Goal: Task Accomplishment & Management: Complete application form

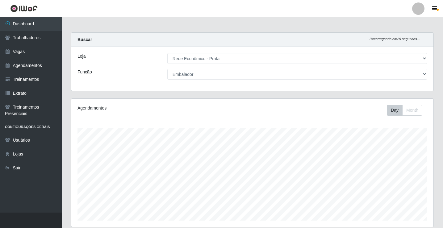
select select "192"
select select "1"
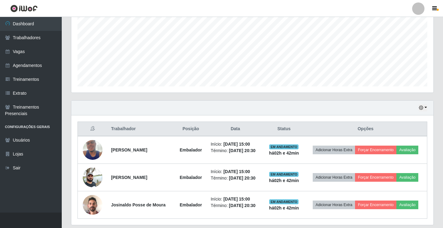
scroll to position [123, 0]
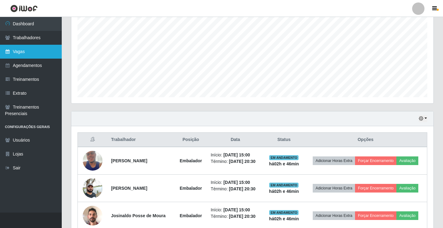
click at [29, 52] on link "Vagas" at bounding box center [31, 52] width 62 height 14
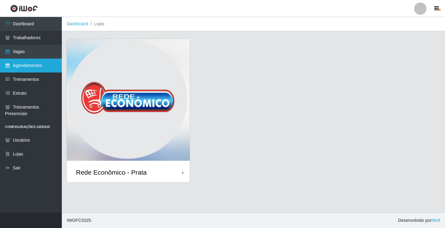
click at [32, 66] on link "Agendamentos" at bounding box center [31, 66] width 62 height 14
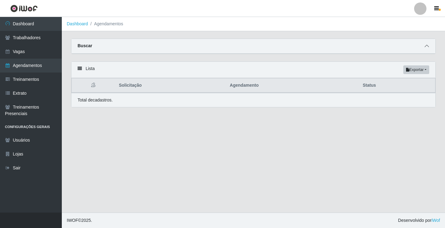
click at [425, 46] on icon at bounding box center [426, 46] width 4 height 4
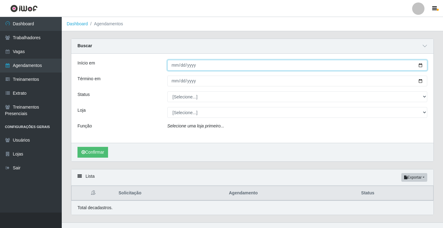
click at [173, 65] on input "Início em" at bounding box center [297, 65] width 260 height 11
type input "[DATE]"
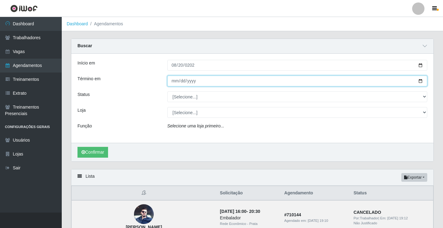
click at [175, 83] on input "Término em" at bounding box center [297, 81] width 260 height 11
type input "[DATE]"
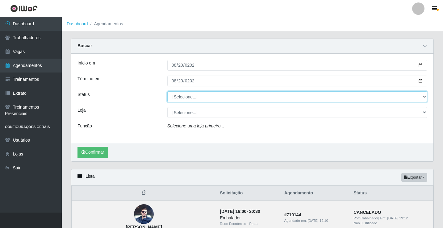
click at [191, 98] on select "[Selecione...] AGENDADO AGUARDANDO LIBERAR EM ANDAMENTO EM REVISÃO FINALIZADO C…" at bounding box center [297, 96] width 260 height 11
select select "AGENDADO"
click at [167, 92] on select "[Selecione...] AGENDADO AGUARDANDO LIBERAR EM ANDAMENTO EM REVISÃO FINALIZADO C…" at bounding box center [297, 96] width 260 height 11
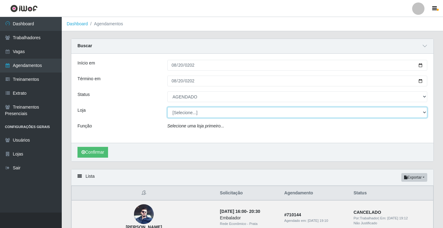
click at [185, 113] on select "[Selecione...] Rede Econômico - Prata" at bounding box center [297, 112] width 260 height 11
select select "192"
click at [167, 107] on select "[Selecione...] Rede Econômico - Prata" at bounding box center [297, 112] width 260 height 11
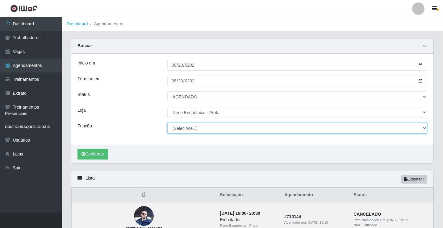
click at [189, 128] on select "[Selecione...] ASG ASG + ASG ++ Embalador Embalador + Embalador ++ Operador de …" at bounding box center [297, 128] width 260 height 11
select select "1"
click at [167, 123] on select "[Selecione...] ASG ASG + ASG ++ Embalador Embalador + Embalador ++ Operador de …" at bounding box center [297, 128] width 260 height 11
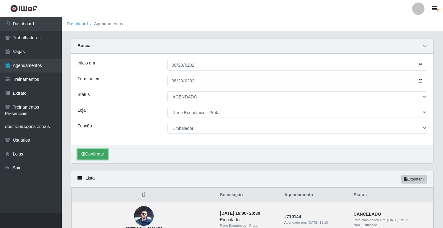
click at [97, 155] on button "Confirmar" at bounding box center [92, 154] width 31 height 11
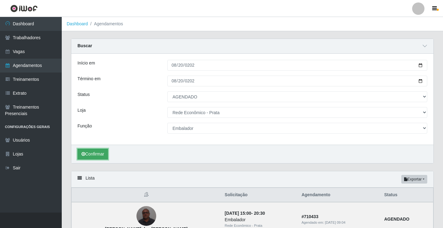
click at [96, 155] on button "Confirmar" at bounding box center [92, 154] width 31 height 11
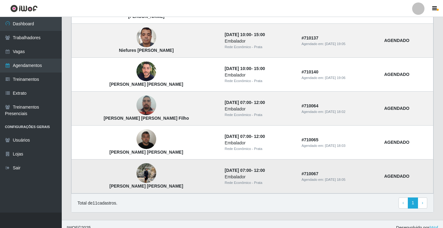
scroll to position [390, 0]
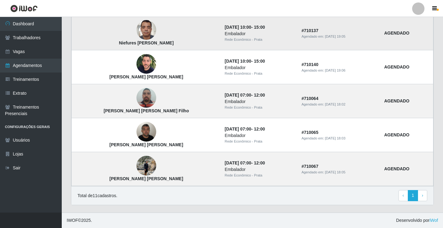
click at [136, 28] on img at bounding box center [146, 30] width 20 height 26
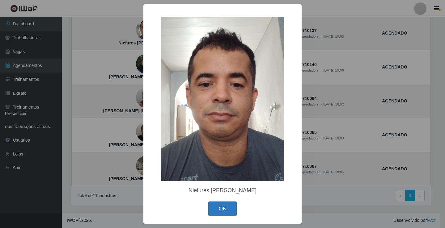
click at [227, 212] on button "OK" at bounding box center [222, 209] width 29 height 15
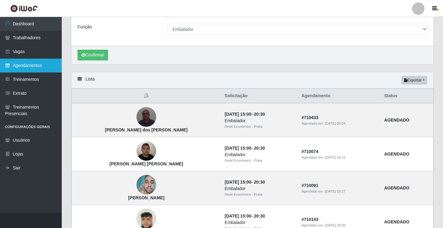
scroll to position [20, 0]
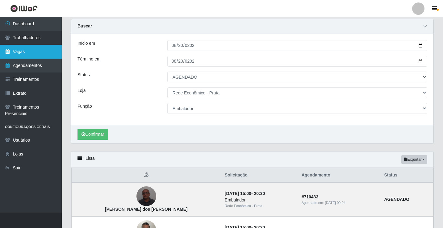
click at [29, 55] on link "Vagas" at bounding box center [31, 52] width 62 height 14
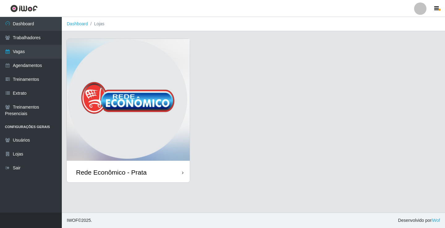
click at [168, 170] on div "Rede Econômico - Prata" at bounding box center [128, 172] width 123 height 20
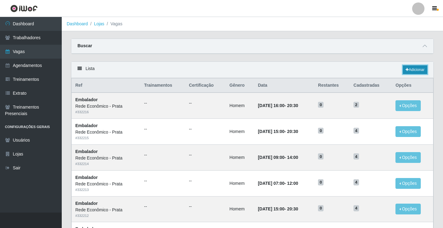
click at [418, 72] on link "Adicionar" at bounding box center [415, 69] width 24 height 9
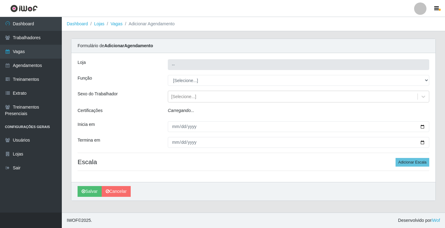
type input "Rede Econômico - Prata"
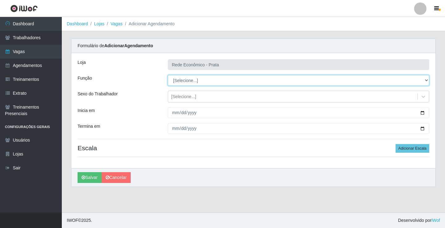
click at [190, 80] on select "[Selecione...] ASG ASG + ASG ++ Embalador Embalador + Embalador ++ Operador de …" at bounding box center [298, 80] width 261 height 11
select select "1"
click at [168, 75] on select "[Selecione...] ASG ASG + ASG ++ Embalador Embalador + Embalador ++ Operador de …" at bounding box center [298, 80] width 261 height 11
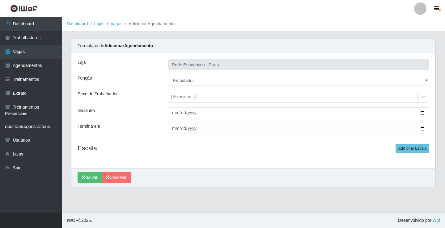
click at [182, 97] on div "[Selecione...]" at bounding box center [183, 97] width 25 height 6
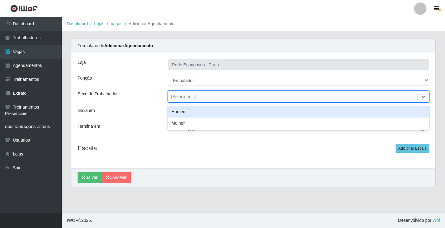
click at [186, 113] on div "Homem" at bounding box center [298, 111] width 261 height 11
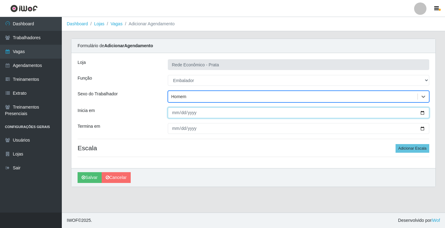
click at [175, 113] on input "Inicia em" at bounding box center [298, 112] width 261 height 11
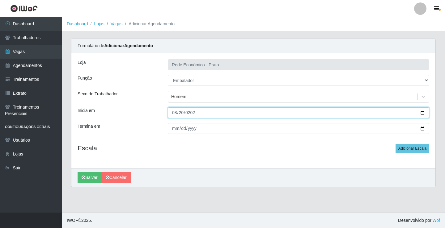
type input "[DATE]"
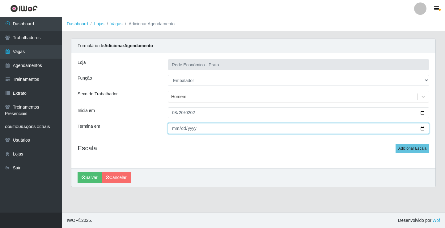
click at [173, 131] on input "Termina em" at bounding box center [298, 128] width 261 height 11
type input "[DATE]"
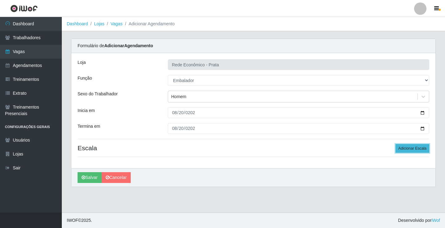
click at [415, 149] on button "Adicionar Escala" at bounding box center [412, 148] width 34 height 9
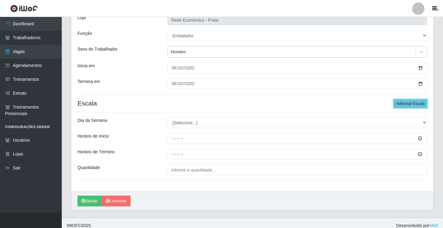
scroll to position [50, 0]
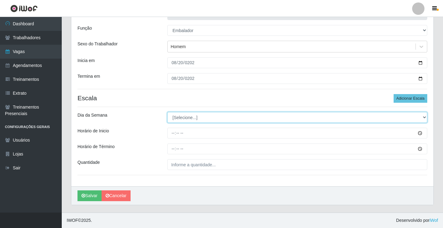
click at [187, 119] on select "[Selecione...] Segunda Terça Quarta Quinta Sexta Sábado Domingo" at bounding box center [297, 117] width 260 height 11
select select "3"
click at [167, 112] on select "[Selecione...] Segunda Terça Quarta Quinta Sexta Sábado Domingo" at bounding box center [297, 117] width 260 height 11
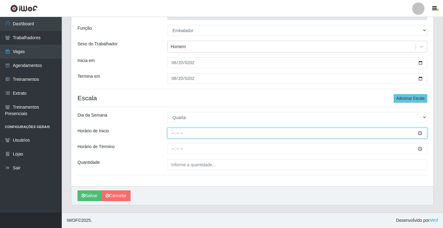
click at [171, 132] on input "Horário de Inicio" at bounding box center [297, 133] width 260 height 11
type input "07:00"
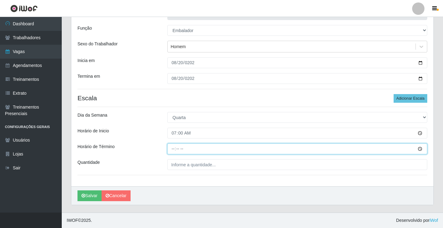
click at [173, 150] on input "Horário de Término" at bounding box center [297, 149] width 260 height 11
type input "12:00"
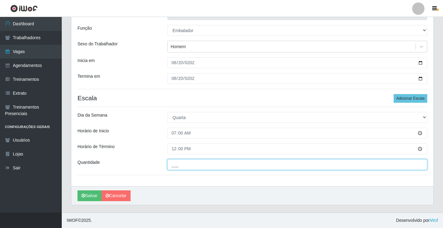
click at [186, 165] on input "___" at bounding box center [297, 164] width 260 height 11
type input "1__"
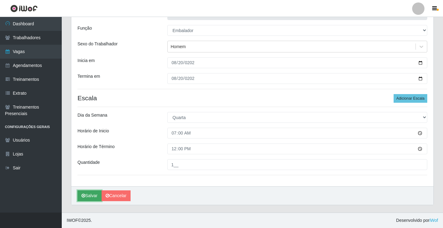
click at [94, 195] on button "Salvar" at bounding box center [89, 195] width 24 height 11
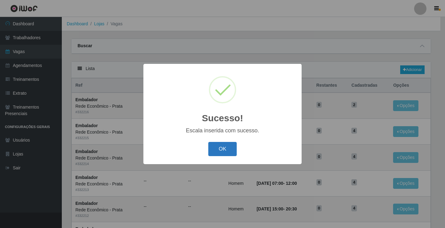
click at [224, 147] on button "OK" at bounding box center [222, 149] width 29 height 15
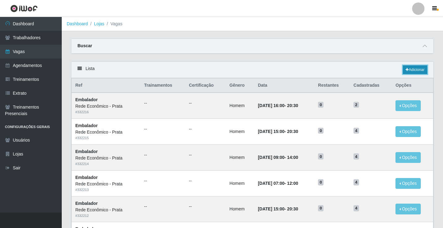
click at [416, 68] on link "Adicionar" at bounding box center [415, 69] width 24 height 9
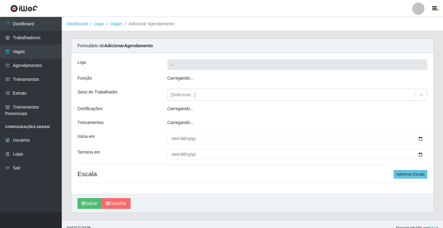
type input "Rede Econômico - Prata"
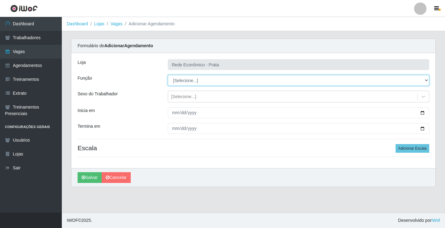
click at [187, 80] on select "[Selecione...] ASG ASG + ASG ++ Embalador Embalador + Embalador ++ Operador de …" at bounding box center [298, 80] width 261 height 11
select select "1"
click at [168, 75] on select "[Selecione...] ASG ASG + ASG ++ Embalador Embalador + Embalador ++ Operador de …" at bounding box center [298, 80] width 261 height 11
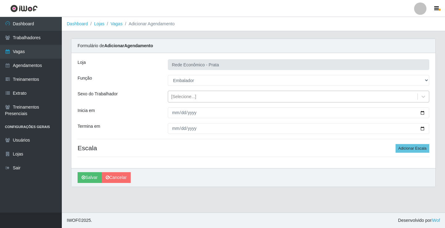
click at [179, 98] on div "[Selecione...]" at bounding box center [183, 97] width 25 height 6
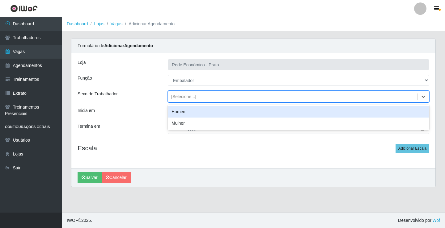
click at [182, 111] on div "Homem" at bounding box center [298, 111] width 261 height 11
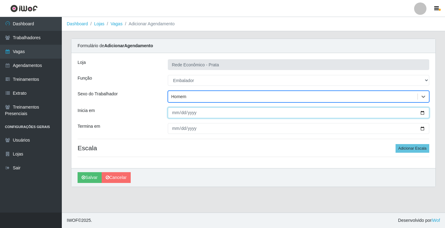
click at [174, 113] on input "Inicia em" at bounding box center [298, 112] width 261 height 11
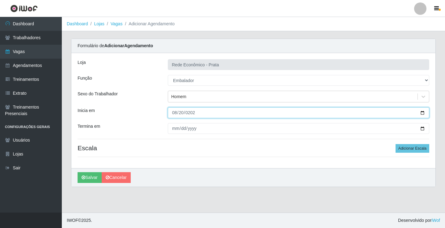
type input "[DATE]"
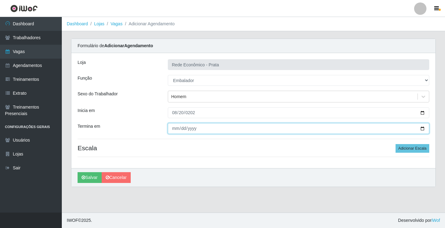
click at [172, 129] on input "Termina em" at bounding box center [298, 128] width 261 height 11
type input "[DATE]"
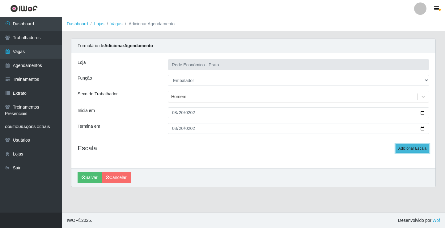
click at [413, 150] on button "Adicionar Escala" at bounding box center [412, 148] width 34 height 9
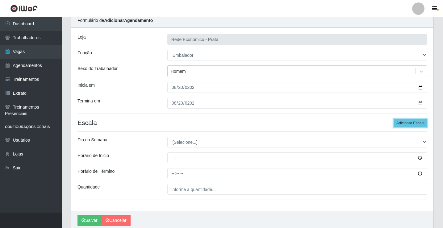
scroll to position [50, 0]
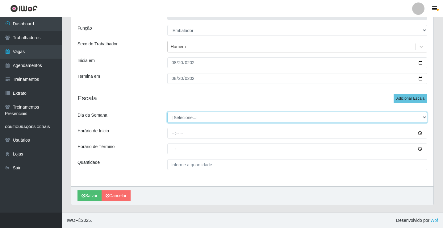
click at [183, 118] on select "[Selecione...] Segunda Terça Quarta Quinta Sexta Sábado Domingo" at bounding box center [297, 117] width 260 height 11
select select "3"
click at [167, 112] on select "[Selecione...] Segunda Terça Quarta Quinta Sexta Sábado Domingo" at bounding box center [297, 117] width 260 height 11
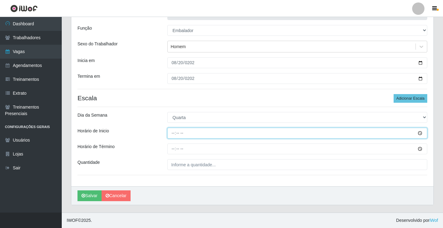
click at [173, 134] on input "Horário de Inicio" at bounding box center [297, 133] width 260 height 11
type input "08:00"
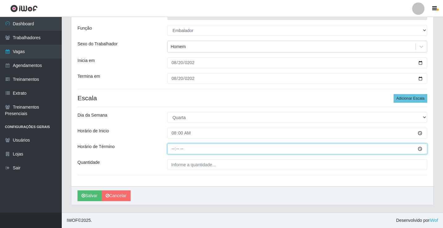
click at [171, 148] on input "Horário de Término" at bounding box center [297, 149] width 260 height 11
type input "12:00"
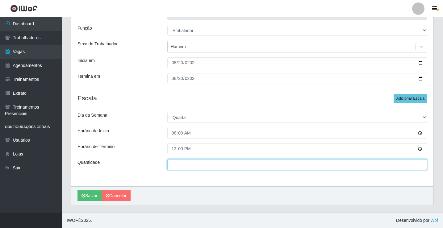
click at [182, 165] on input "___" at bounding box center [297, 164] width 260 height 11
type input "1__"
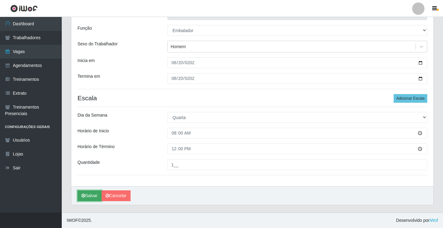
click at [93, 196] on button "Salvar" at bounding box center [89, 195] width 24 height 11
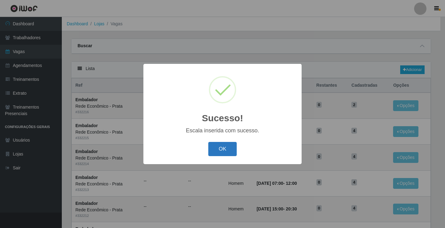
click at [222, 155] on button "OK" at bounding box center [222, 149] width 29 height 15
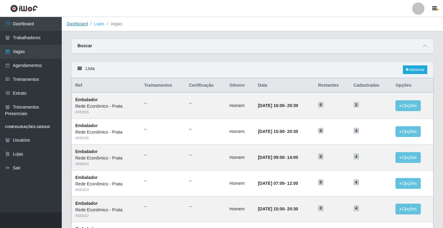
click at [82, 24] on link "Dashboard" at bounding box center [77, 23] width 21 height 5
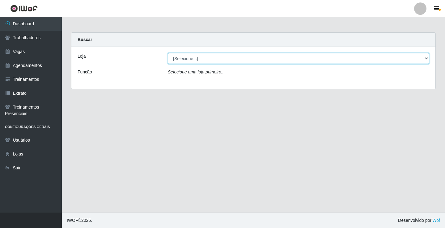
click at [185, 57] on select "[Selecione...] Rede Econômico - Prata" at bounding box center [298, 58] width 261 height 11
select select "192"
click at [168, 53] on select "[Selecione...] Rede Econômico - Prata" at bounding box center [298, 58] width 261 height 11
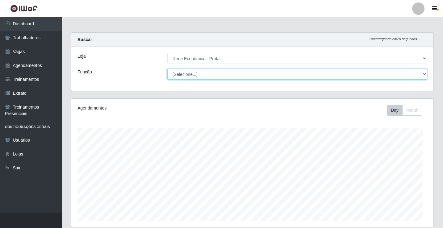
click at [189, 74] on select "[Selecione...] ASG ASG + ASG ++ Embalador Embalador + Embalador ++ Operador de …" at bounding box center [297, 74] width 260 height 11
select select "1"
click at [167, 69] on select "[Selecione...] ASG ASG + ASG ++ Embalador Embalador + Embalador ++ Operador de …" at bounding box center [297, 74] width 260 height 11
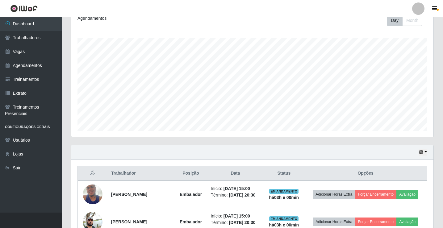
scroll to position [0, 0]
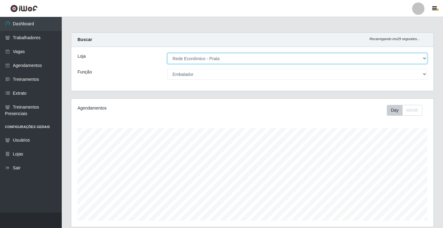
click at [194, 58] on select "[Selecione...] Rede Econômico - Prata" at bounding box center [297, 58] width 260 height 11
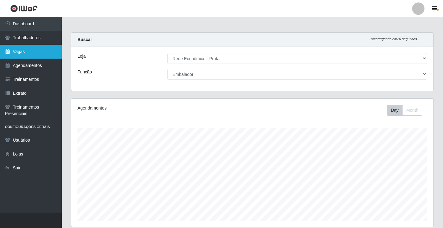
click at [31, 52] on link "Vagas" at bounding box center [31, 52] width 62 height 14
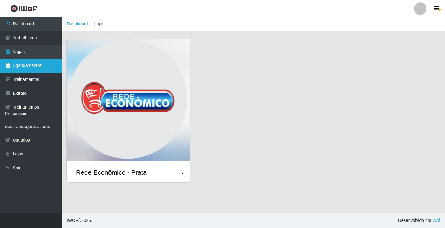
click at [29, 67] on link "Agendamentos" at bounding box center [31, 66] width 62 height 14
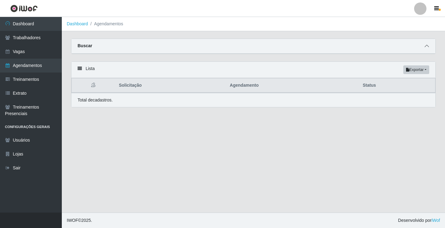
click at [426, 45] on icon at bounding box center [426, 46] width 4 height 4
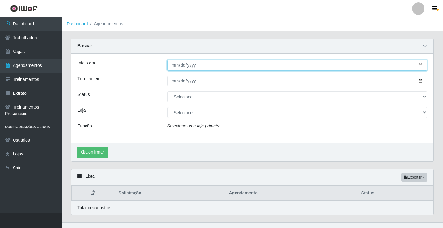
click at [171, 65] on input "Início em" at bounding box center [297, 65] width 260 height 11
type input "[DATE]"
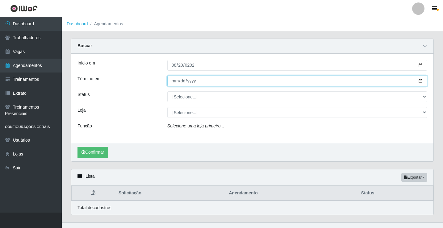
click at [174, 81] on input "Término em" at bounding box center [297, 81] width 260 height 11
type input "[DATE]"
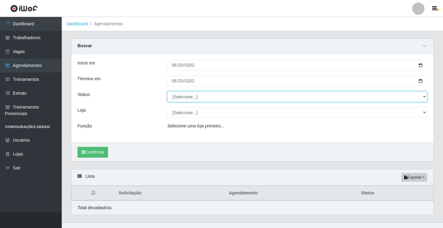
click at [185, 98] on select "[Selecione...] AGENDADO AGUARDANDO LIBERAR EM ANDAMENTO EM REVISÃO FINALIZADO C…" at bounding box center [297, 96] width 260 height 11
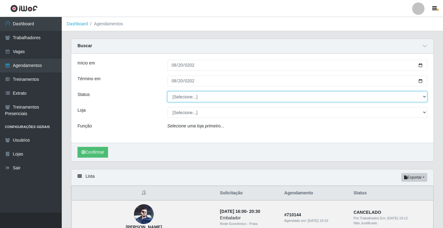
select select "AGENDADO"
click at [167, 92] on select "[Selecione...] AGENDADO AGUARDANDO LIBERAR EM ANDAMENTO EM REVISÃO FINALIZADO C…" at bounding box center [297, 96] width 260 height 11
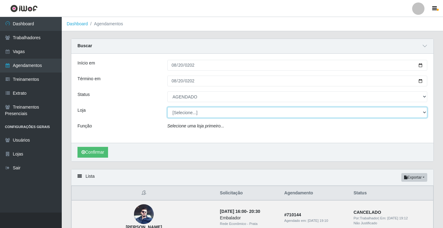
click at [186, 113] on select "[Selecione...] Rede Econômico - Prata" at bounding box center [297, 112] width 260 height 11
select select "192"
click at [167, 107] on select "[Selecione...] Rede Econômico - Prata" at bounding box center [297, 112] width 260 height 11
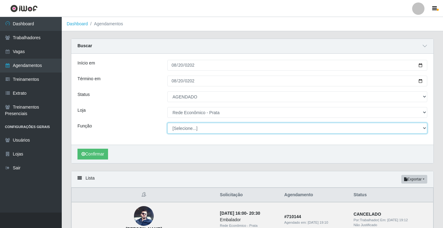
click at [184, 128] on select "[Selecione...] ASG ASG + ASG ++ Embalador Embalador + Embalador ++ Operador de …" at bounding box center [297, 128] width 260 height 11
select select "1"
click at [167, 123] on select "[Selecione...] ASG ASG + ASG ++ Embalador Embalador + Embalador ++ Operador de …" at bounding box center [297, 128] width 260 height 11
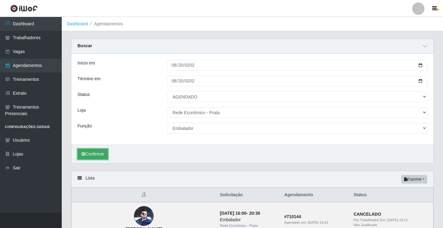
click at [102, 156] on button "Confirmar" at bounding box center [92, 154] width 31 height 11
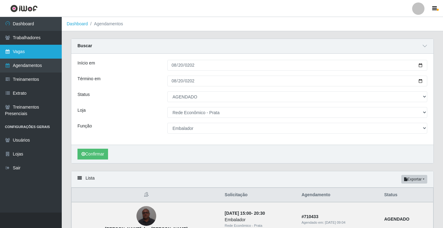
click at [15, 53] on link "Vagas" at bounding box center [31, 52] width 62 height 14
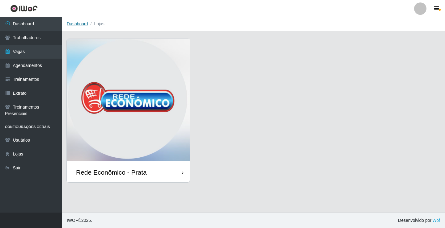
click at [75, 24] on link "Dashboard" at bounding box center [77, 23] width 21 height 5
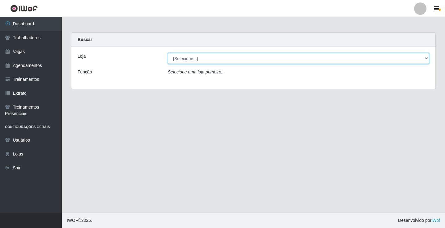
click at [186, 59] on select "[Selecione...] Rede Econômico - Prata" at bounding box center [298, 58] width 261 height 11
select select "192"
click at [168, 53] on select "[Selecione...] Rede Econômico - Prata" at bounding box center [298, 58] width 261 height 11
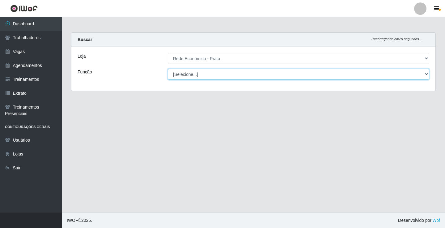
drag, startPoint x: 188, startPoint y: 63, endPoint x: 191, endPoint y: 74, distance: 10.9
click at [191, 74] on select "[Selecione...] ASG ASG + ASG ++ Embalador Embalador + Embalador ++ Operador de …" at bounding box center [298, 74] width 261 height 11
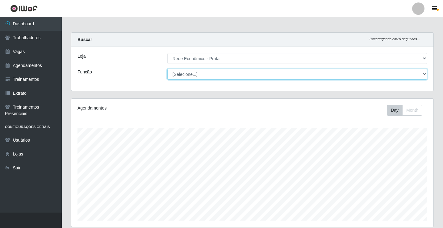
scroll to position [128, 362]
select select "1"
click at [167, 69] on select "[Selecione...] ASG ASG + ASG ++ Embalador Embalador + Embalador ++ Operador de …" at bounding box center [297, 74] width 260 height 11
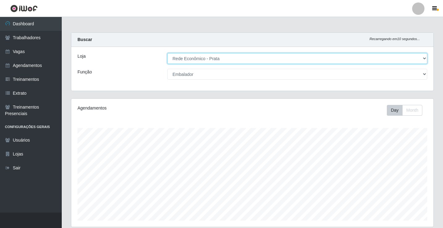
click at [423, 57] on select "[Selecione...] Rede Econômico - Prata" at bounding box center [297, 58] width 260 height 11
click at [167, 53] on select "[Selecione...] Rede Econômico - Prata" at bounding box center [297, 58] width 260 height 11
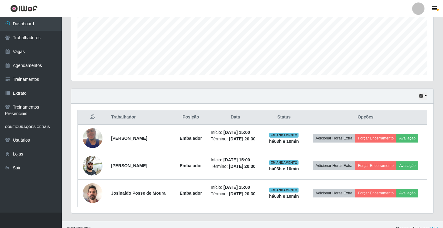
scroll to position [154, 0]
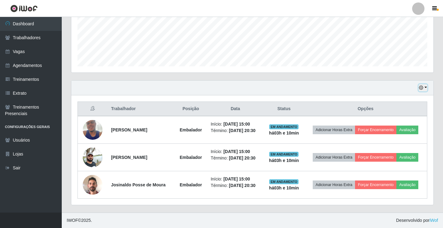
click at [426, 86] on button "button" at bounding box center [423, 87] width 9 height 7
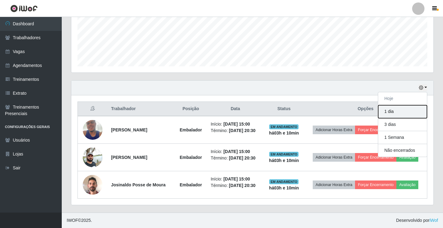
click at [397, 111] on button "1 dia" at bounding box center [402, 111] width 49 height 13
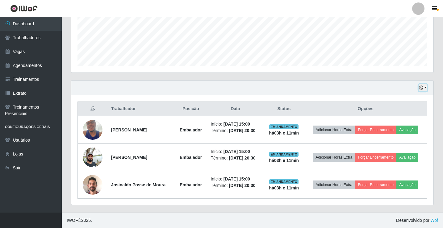
click at [426, 86] on button "button" at bounding box center [423, 87] width 9 height 7
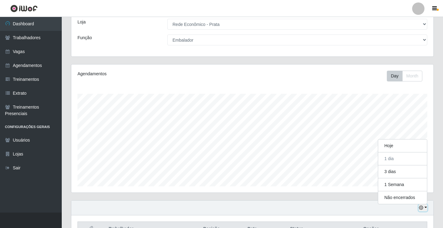
scroll to position [93, 0]
